Goal: Transaction & Acquisition: Purchase product/service

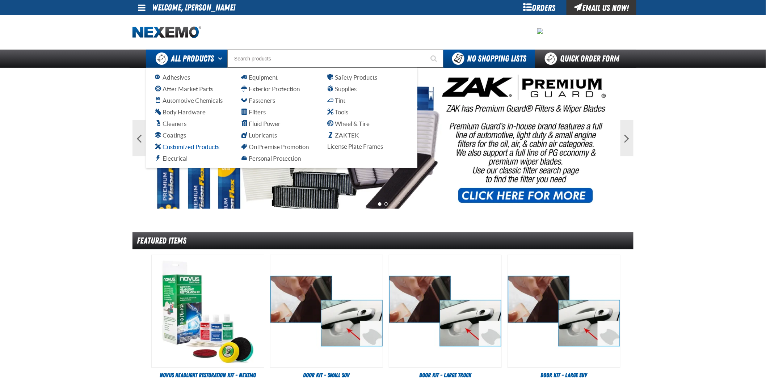
click at [206, 150] on span "Customized Products" at bounding box center [187, 146] width 64 height 7
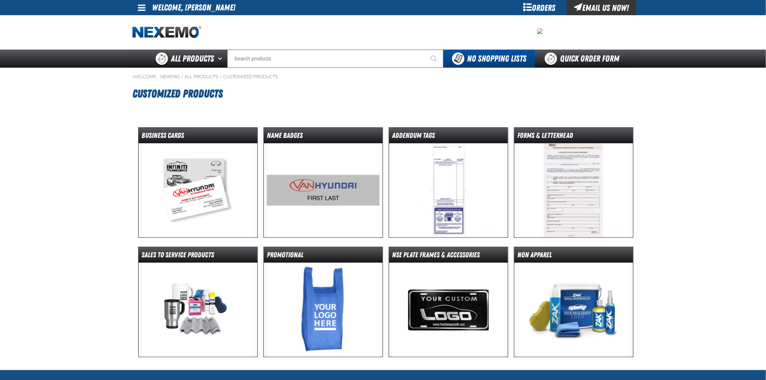
click at [534, 12] on div "Orders" at bounding box center [539, 7] width 54 height 15
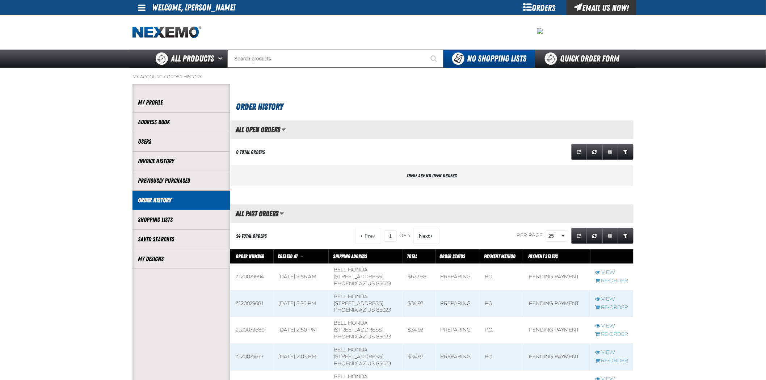
scroll to position [0, 0]
click at [203, 252] on li "My Designs" at bounding box center [181, 259] width 98 height 20
click at [143, 260] on link "My Designs" at bounding box center [181, 259] width 87 height 8
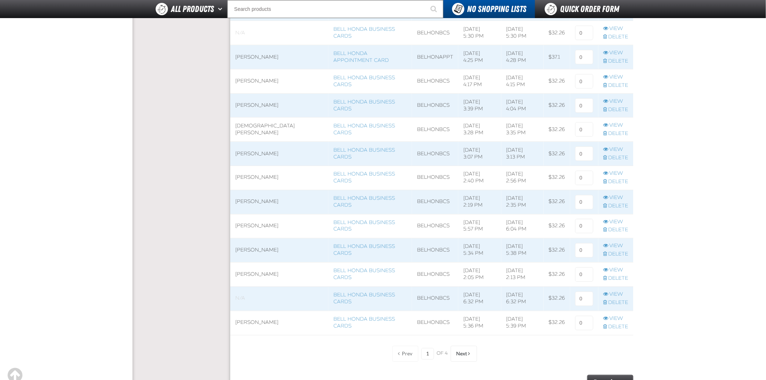
scroll to position [402, 0]
click at [609, 219] on link "View" at bounding box center [615, 221] width 25 height 7
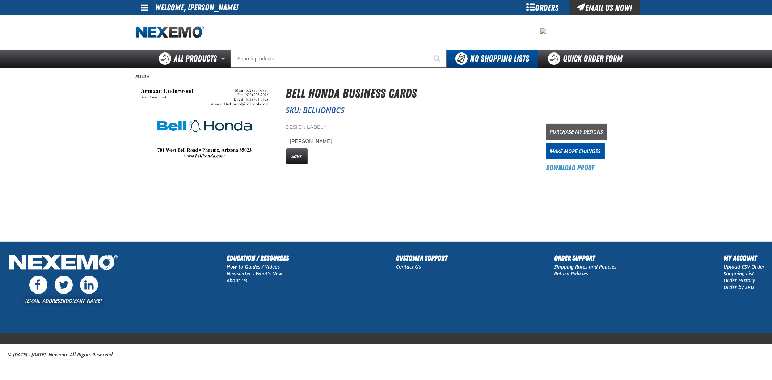
click at [599, 126] on link "Purchase My Designs" at bounding box center [576, 132] width 61 height 16
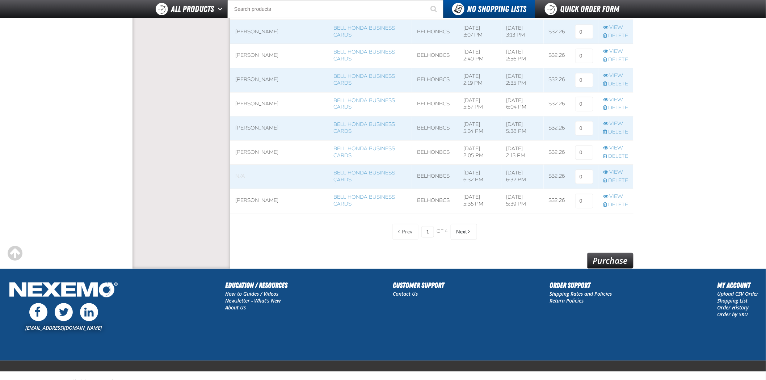
scroll to position [510, 0]
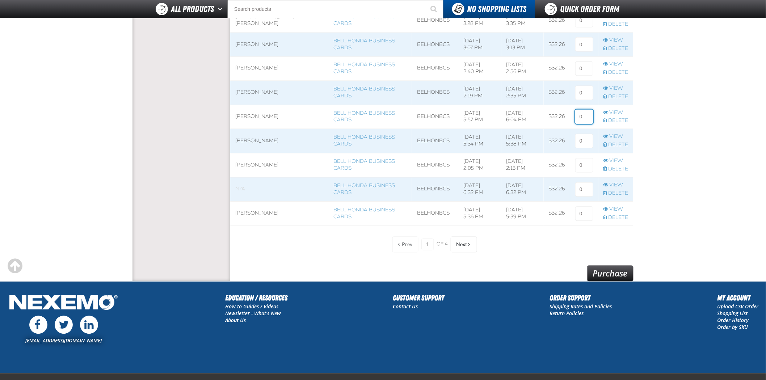
click at [583, 117] on input at bounding box center [584, 117] width 18 height 14
type input "1"
click at [601, 277] on link "Purchase" at bounding box center [610, 274] width 46 height 16
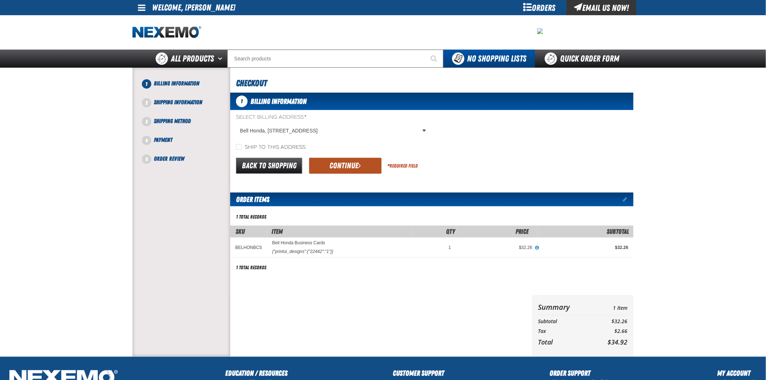
click at [360, 160] on button "Continue" at bounding box center [345, 166] width 72 height 16
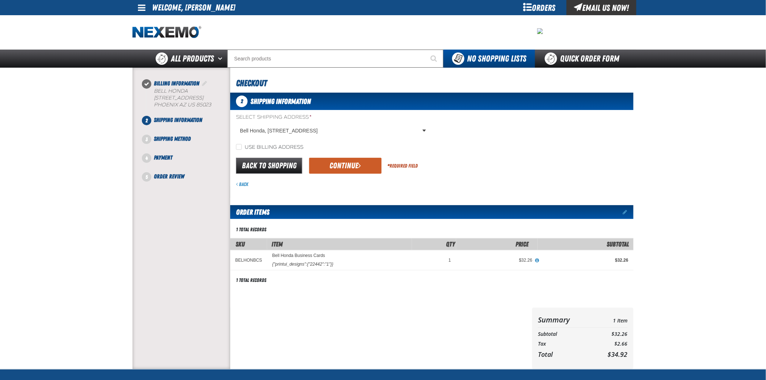
click at [360, 160] on button "Continue" at bounding box center [345, 166] width 72 height 16
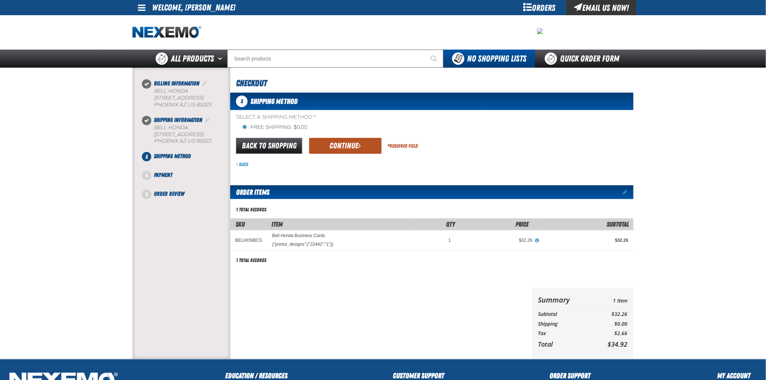
click at [355, 149] on button "Continue" at bounding box center [345, 146] width 72 height 16
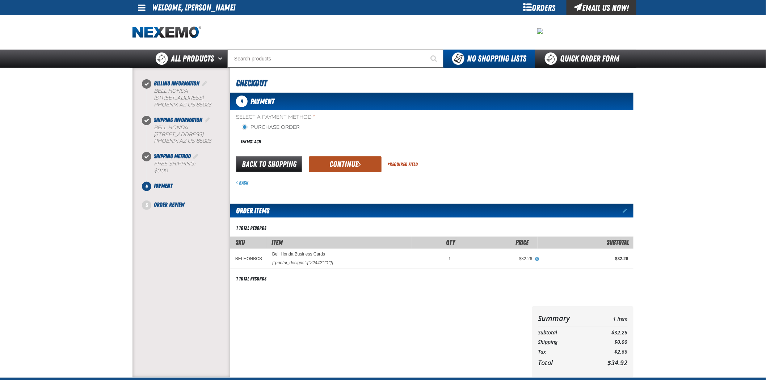
click at [355, 159] on button "Continue" at bounding box center [345, 164] width 72 height 16
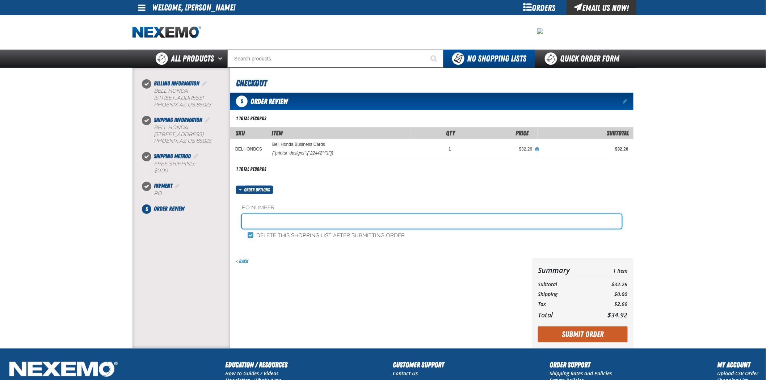
click at [332, 220] on input "text" at bounding box center [432, 221] width 380 height 14
type input "101325FS"
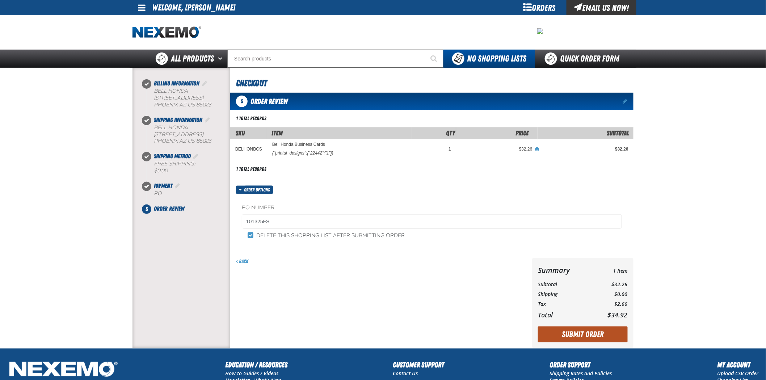
click at [606, 339] on button "Submit Order" at bounding box center [583, 334] width 90 height 16
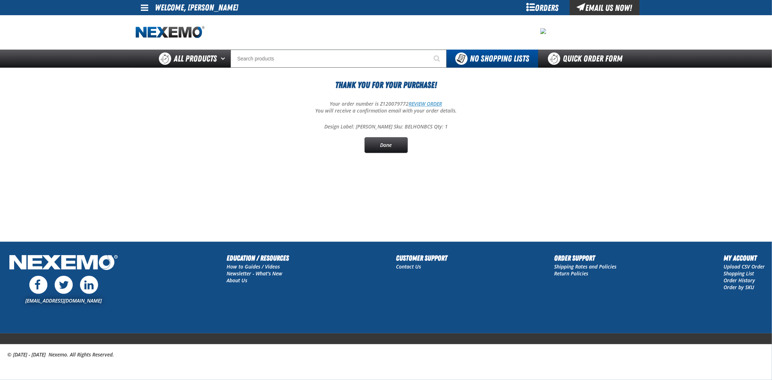
click at [433, 106] on link "REVIEW ORDER" at bounding box center [425, 103] width 33 height 7
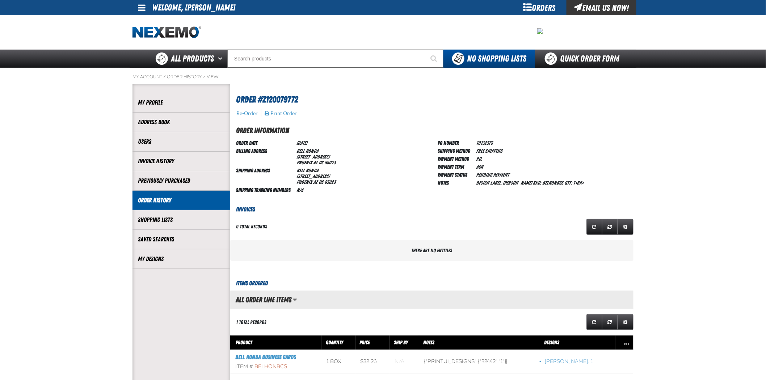
scroll to position [0, 0]
click at [159, 261] on link "My Designs" at bounding box center [181, 259] width 87 height 8
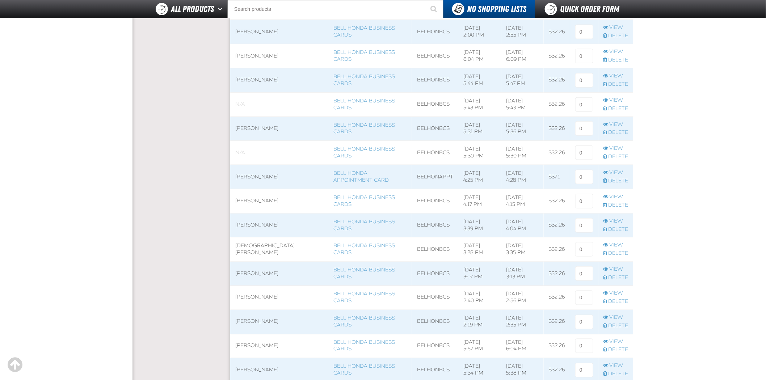
scroll to position [482, 0]
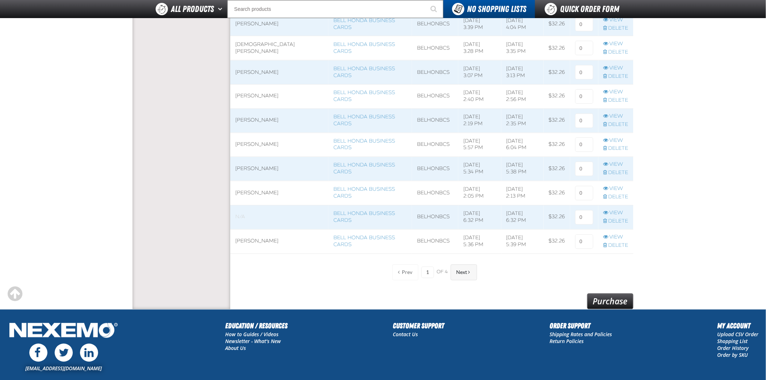
click at [463, 275] on span "Next" at bounding box center [461, 273] width 11 height 6
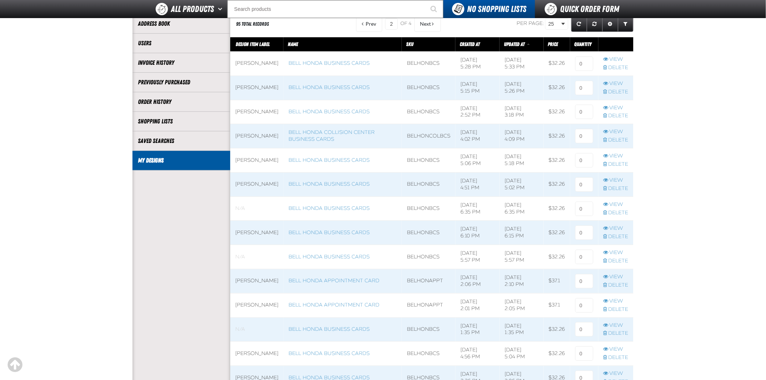
scroll to position [551, 0]
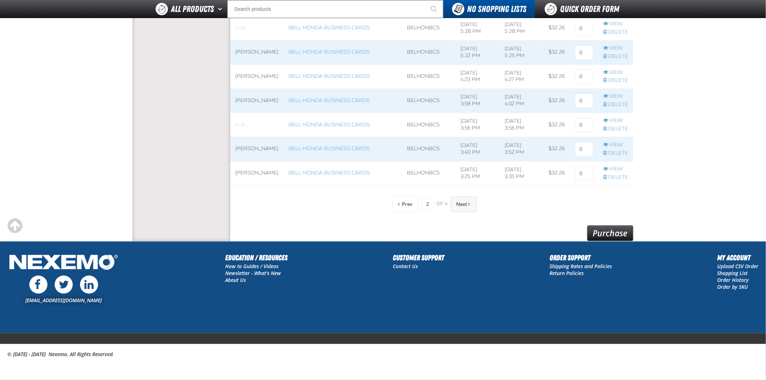
click at [466, 204] on span "Next" at bounding box center [461, 205] width 11 height 6
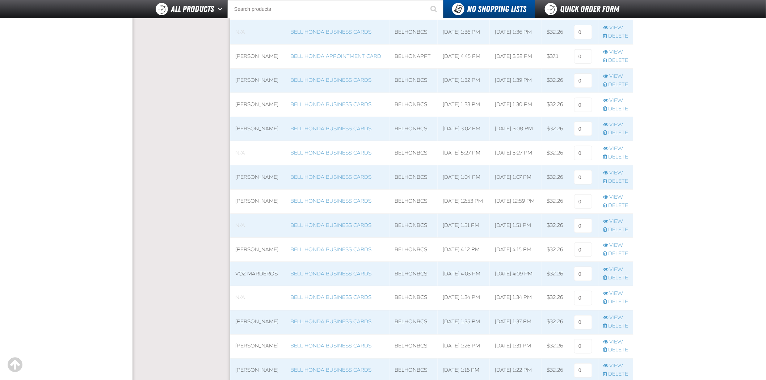
scroll to position [269, 0]
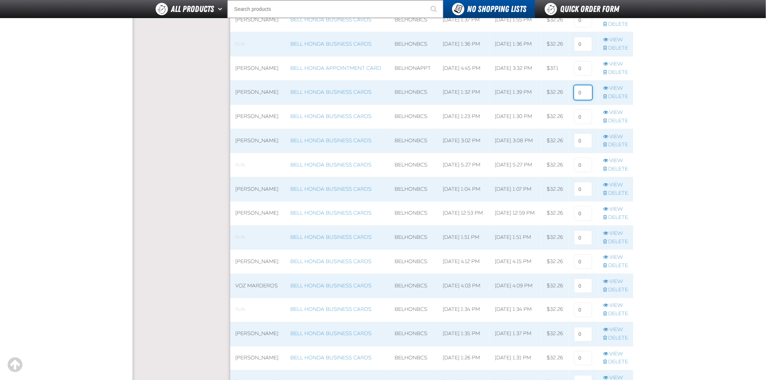
click at [579, 90] on input at bounding box center [583, 92] width 18 height 14
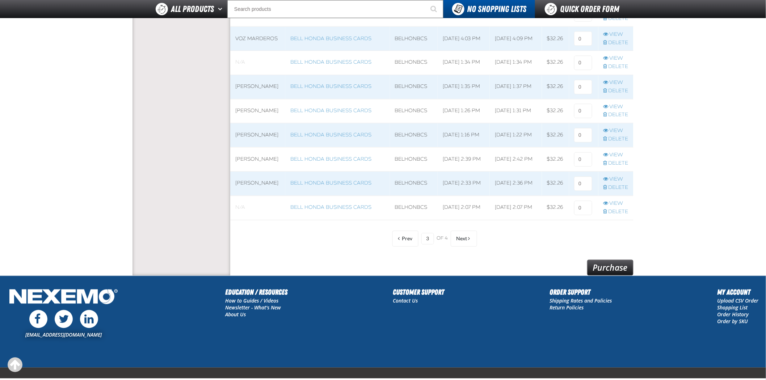
scroll to position [551, 0]
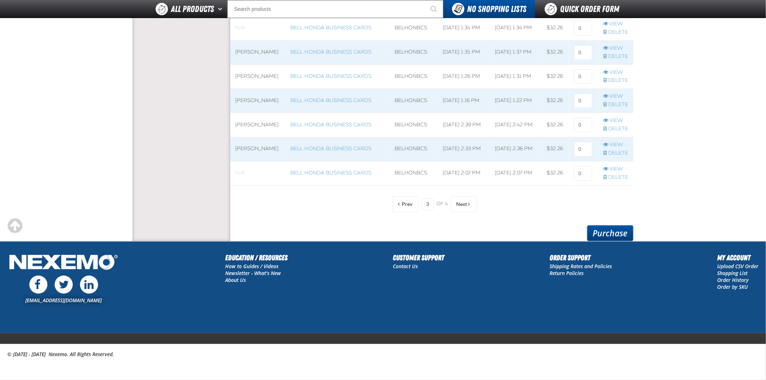
type input "1"
click at [621, 235] on link "Purchase" at bounding box center [610, 233] width 46 height 16
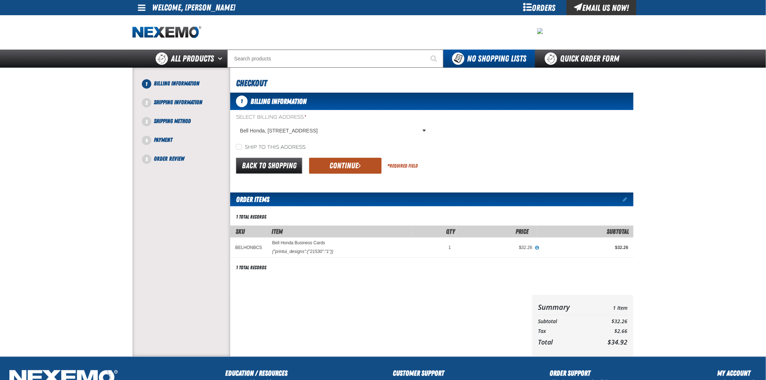
click at [358, 164] on span "submit" at bounding box center [359, 165] width 3 height 8
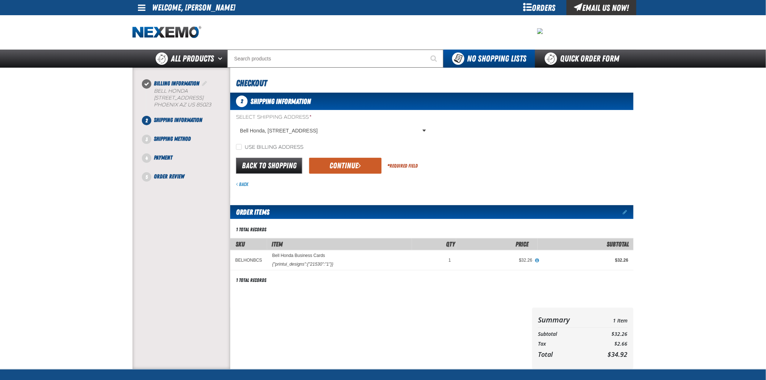
click at [358, 164] on span "submit" at bounding box center [359, 165] width 3 height 8
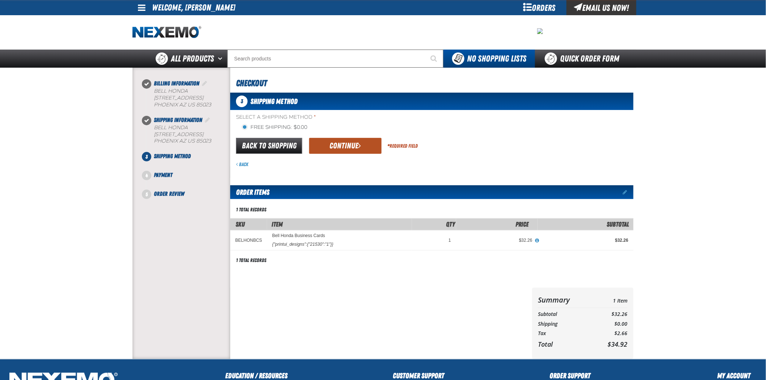
click at [356, 148] on button "Continue" at bounding box center [345, 146] width 72 height 16
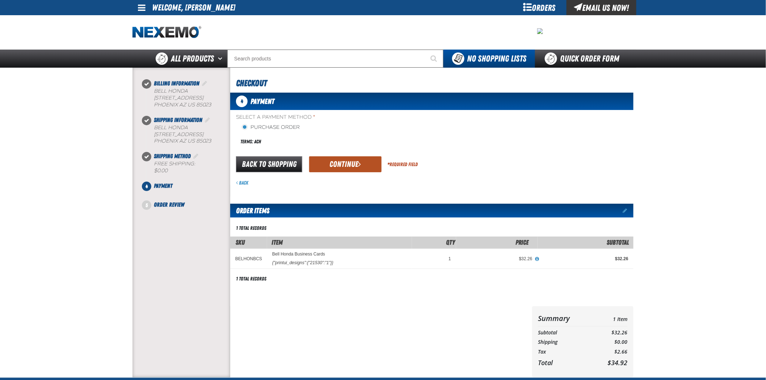
click at [362, 157] on button "Continue" at bounding box center [345, 164] width 72 height 16
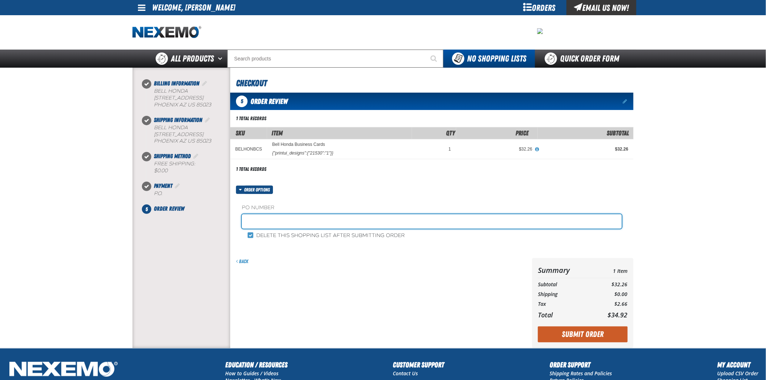
click at [335, 218] on input "text" at bounding box center [432, 221] width 380 height 14
type input "101325FS"
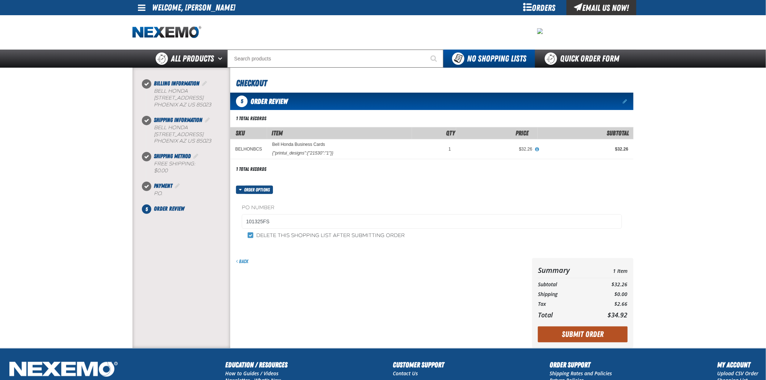
click at [571, 334] on button "Submit Order" at bounding box center [583, 334] width 90 height 16
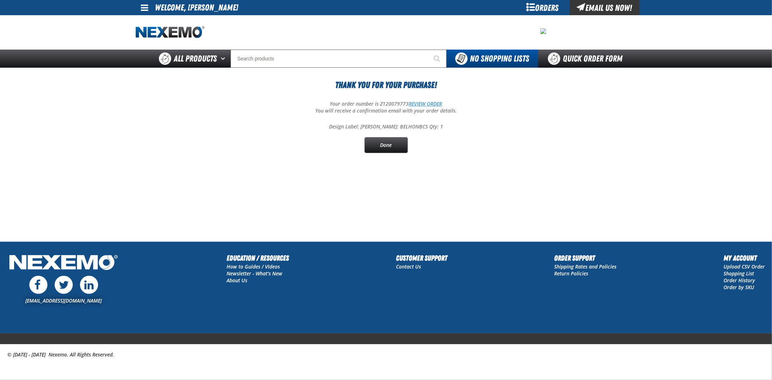
click at [440, 103] on link "REVIEW ORDER" at bounding box center [425, 103] width 33 height 7
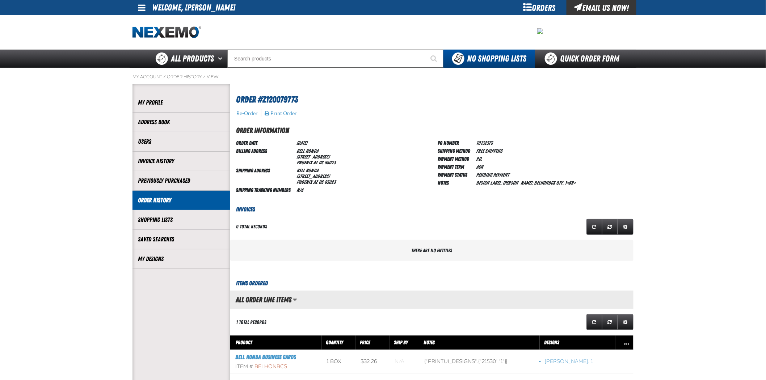
scroll to position [0, 0]
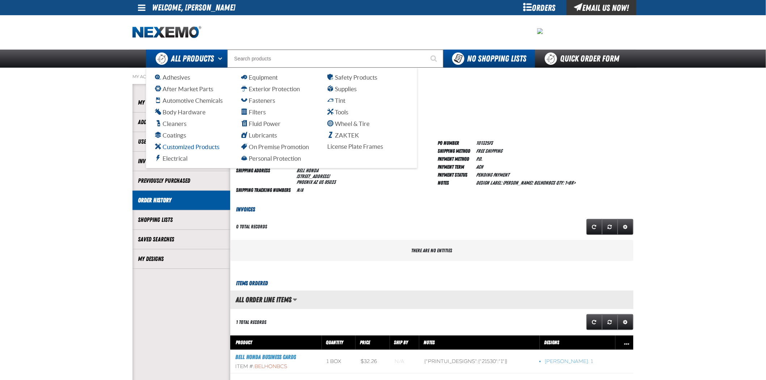
click at [185, 148] on span "Customized Products" at bounding box center [187, 146] width 64 height 7
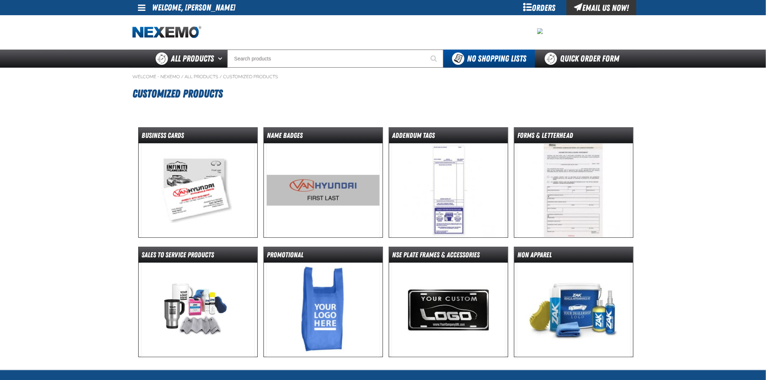
click at [201, 187] on img at bounding box center [198, 190] width 114 height 94
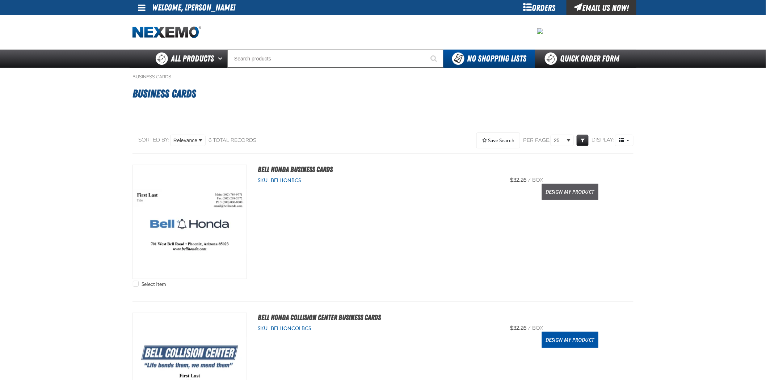
click at [577, 197] on link "Design My Product" at bounding box center [570, 192] width 56 height 16
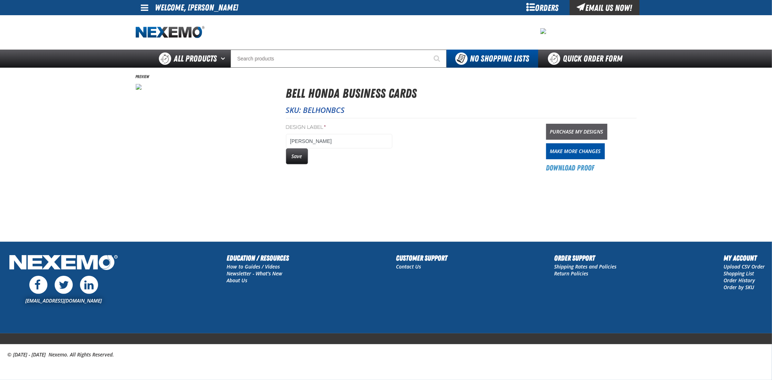
click at [589, 131] on link "Purchase My Designs" at bounding box center [576, 132] width 61 height 16
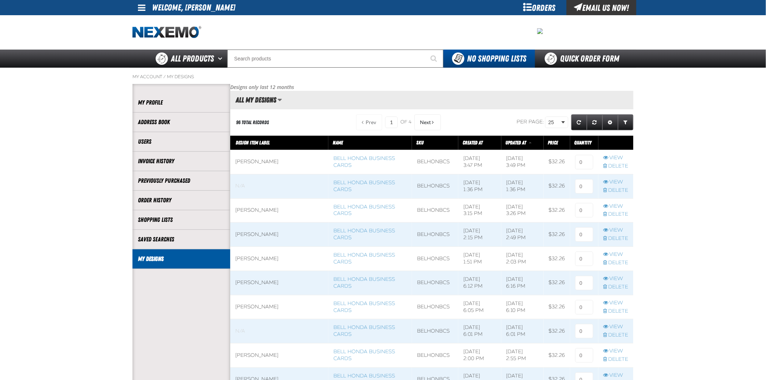
scroll to position [0, 0]
click at [594, 158] on td at bounding box center [584, 162] width 28 height 24
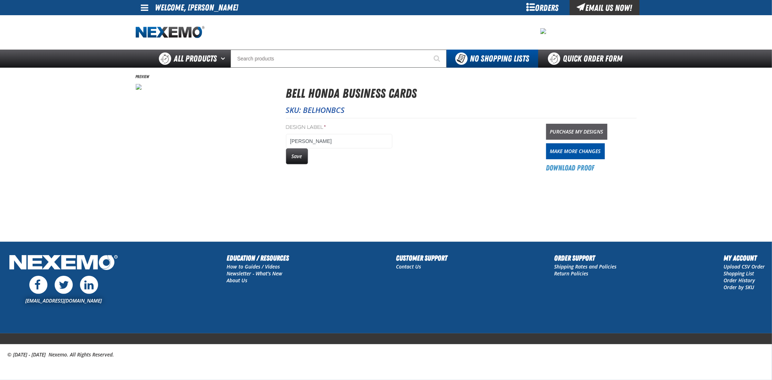
click at [582, 133] on link "Purchase My Designs" at bounding box center [576, 132] width 61 height 16
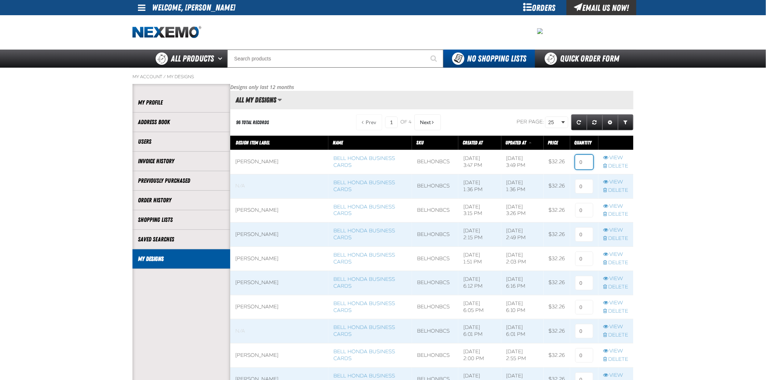
click at [580, 164] on input at bounding box center [584, 162] width 18 height 14
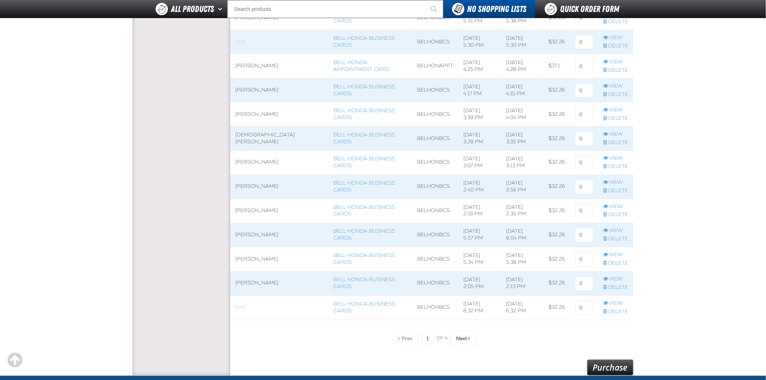
scroll to position [551, 0]
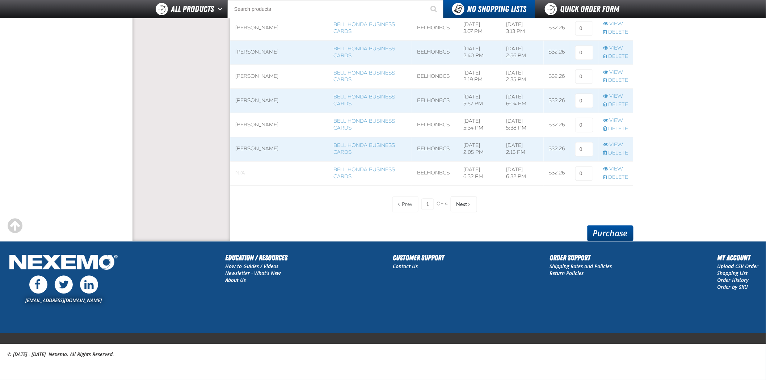
type input "1"
click at [616, 232] on link "Purchase" at bounding box center [610, 233] width 46 height 16
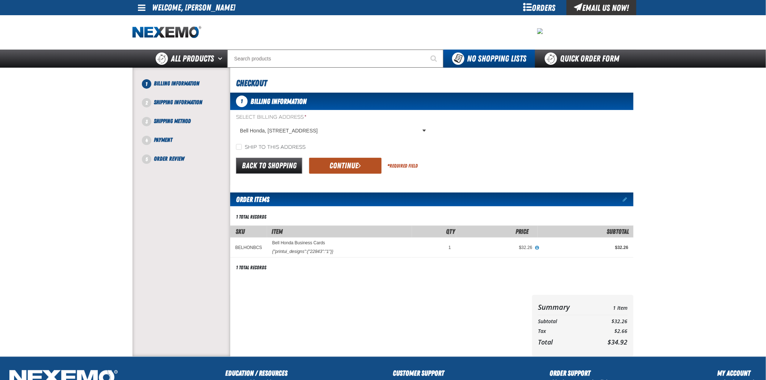
click at [338, 162] on button "Continue" at bounding box center [345, 166] width 72 height 16
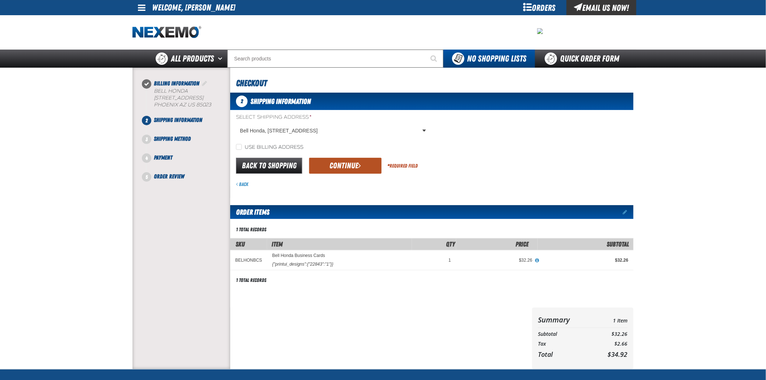
click at [338, 164] on button "Continue" at bounding box center [345, 166] width 72 height 16
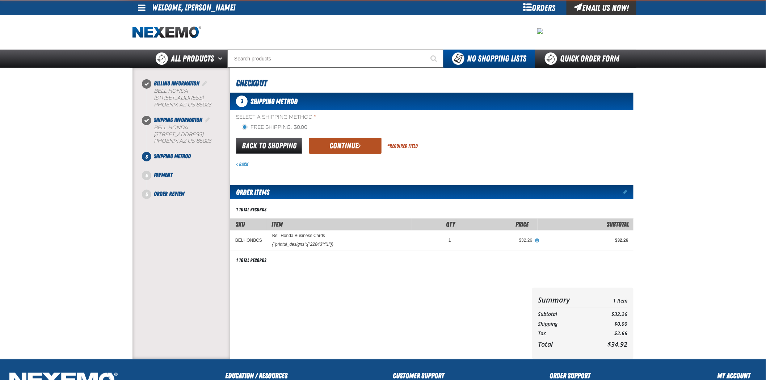
click at [345, 152] on button "Continue" at bounding box center [345, 146] width 72 height 16
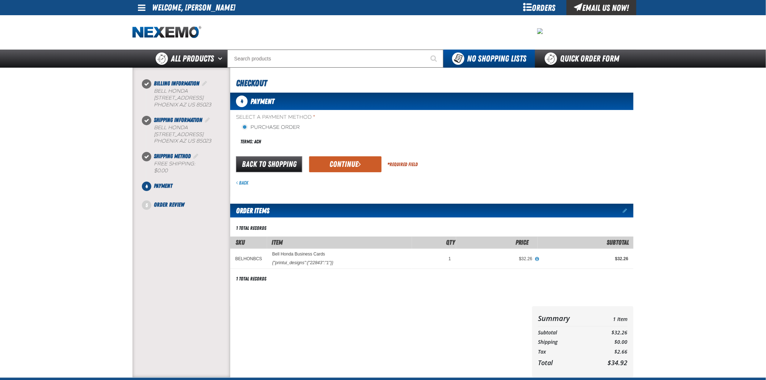
drag, startPoint x: 359, startPoint y: 160, endPoint x: 361, endPoint y: 156, distance: 4.7
click at [360, 157] on button "Continue" at bounding box center [345, 164] width 72 height 16
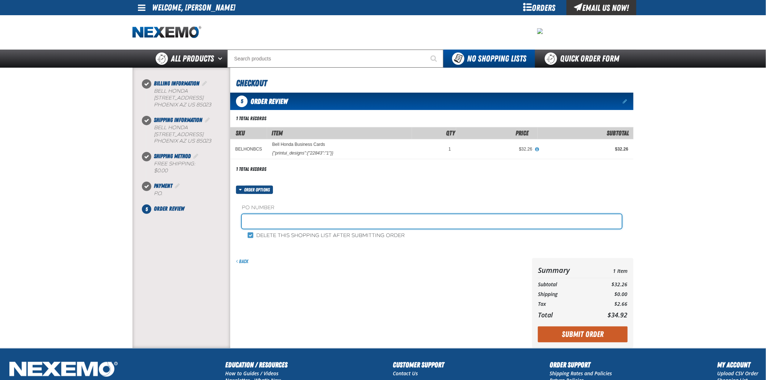
click at [326, 220] on input "text" at bounding box center [432, 221] width 380 height 14
type input "101325FS"
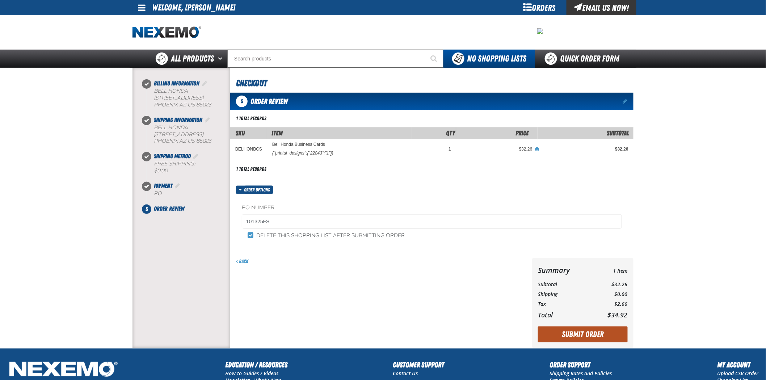
click at [583, 340] on button "Submit Order" at bounding box center [583, 334] width 90 height 16
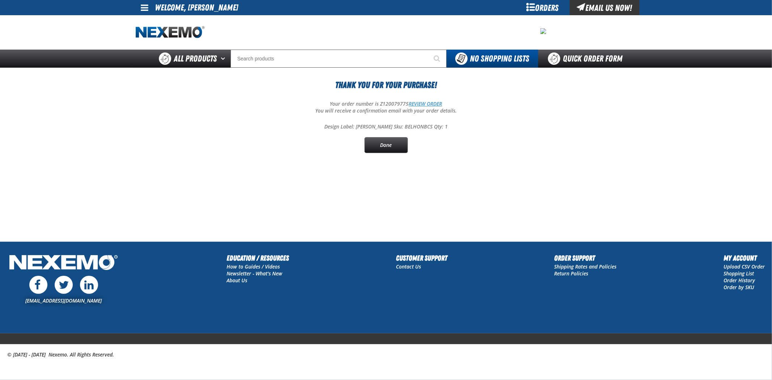
click at [438, 103] on link "REVIEW ORDER" at bounding box center [425, 103] width 33 height 7
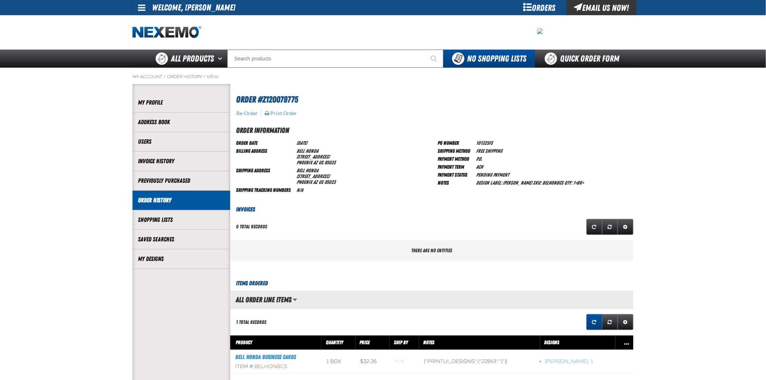
scroll to position [0, 0]
